Goal: Information Seeking & Learning: Learn about a topic

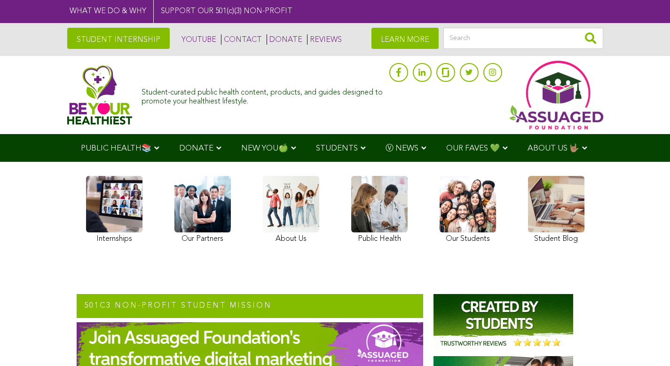
click at [360, 206] on link at bounding box center [379, 211] width 56 height 70
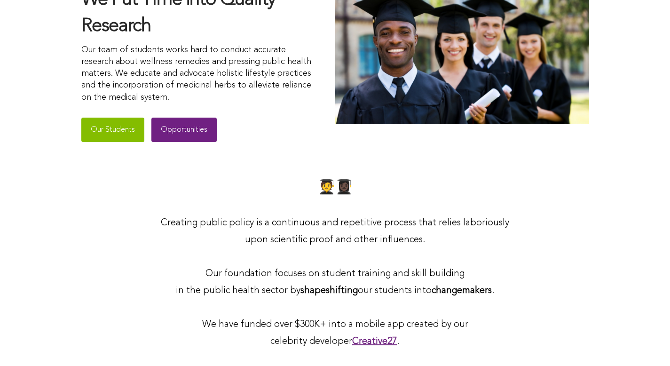
scroll to position [331, 0]
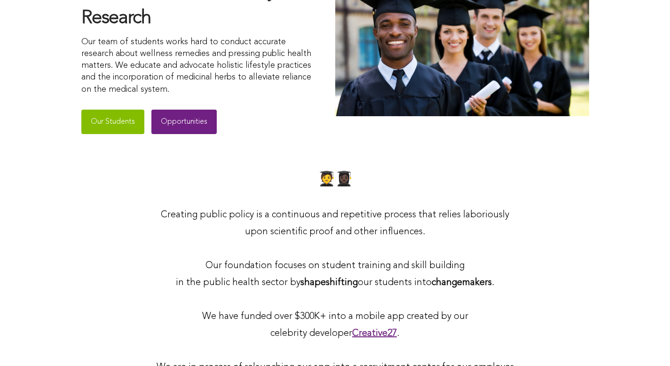
click at [191, 126] on link "Opportunities" at bounding box center [183, 122] width 65 height 24
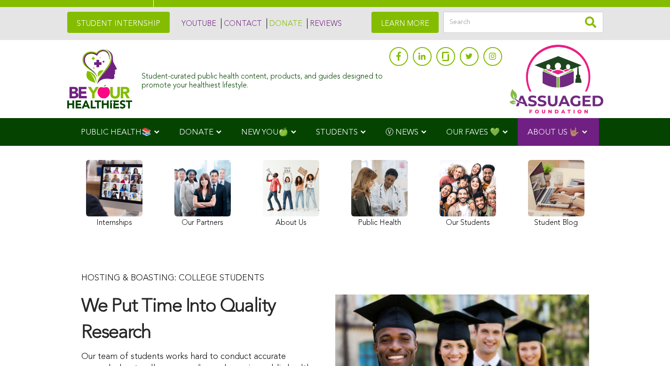
scroll to position [0, 0]
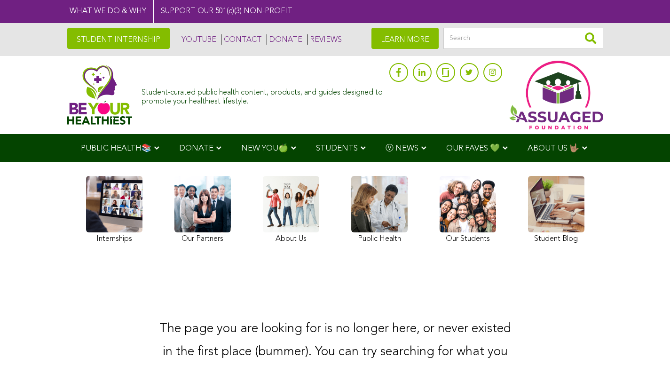
click at [125, 204] on link at bounding box center [114, 211] width 56 height 70
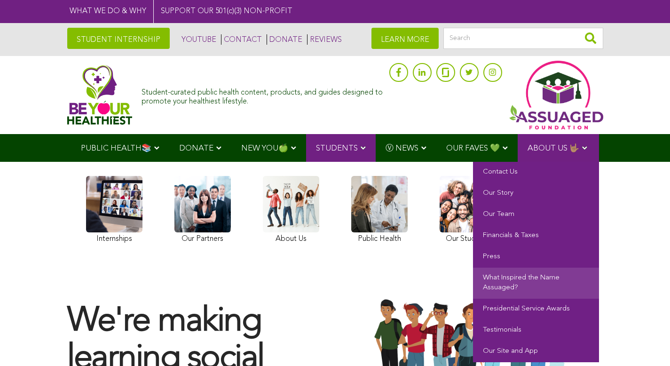
click at [521, 283] on link "What Inspired the Name Assuaged?" at bounding box center [536, 283] width 126 height 31
